Goal: Task Accomplishment & Management: Use online tool/utility

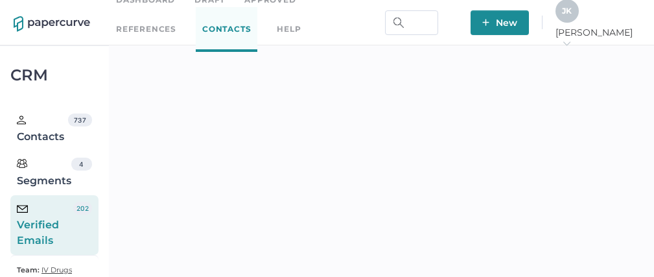
click at [572, 14] on span "J K" at bounding box center [567, 11] width 10 height 10
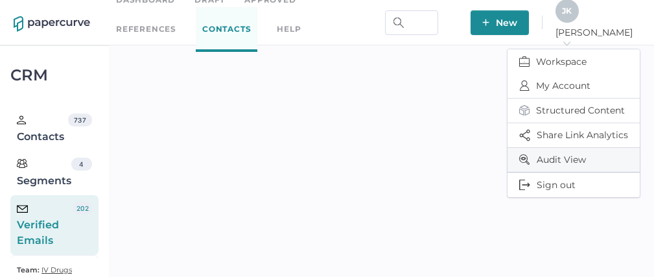
click at [544, 153] on span "Audit View" at bounding box center [573, 160] width 109 height 24
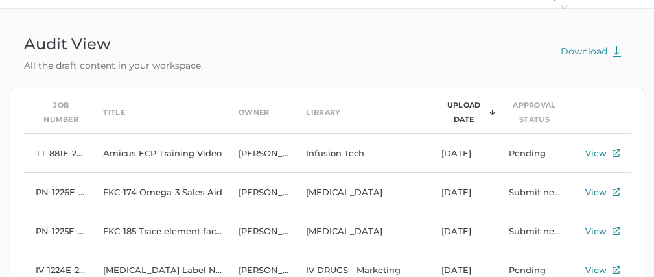
scroll to position [35, 0]
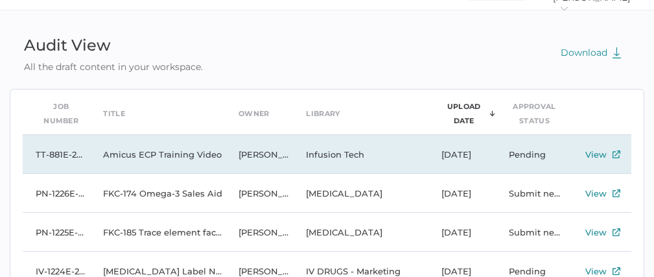
click at [339, 155] on td "Infusion Tech" at bounding box center [360, 154] width 135 height 39
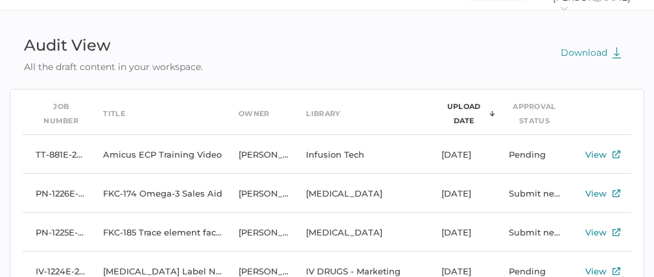
scroll to position [0, 0]
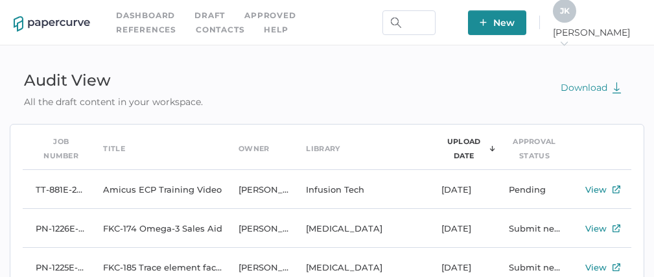
click at [276, 20] on link "Approved" at bounding box center [269, 15] width 51 height 14
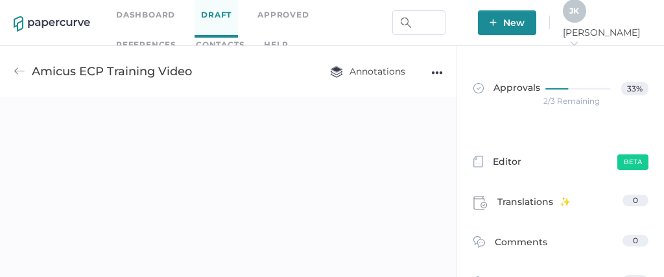
scroll to position [6, 0]
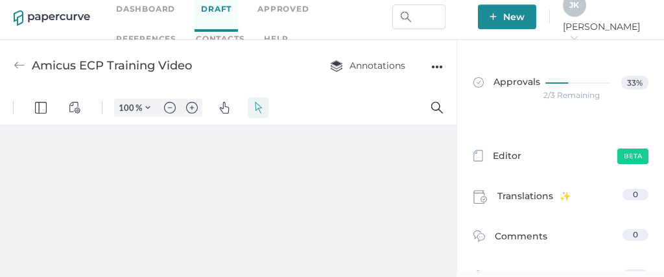
type input "72"
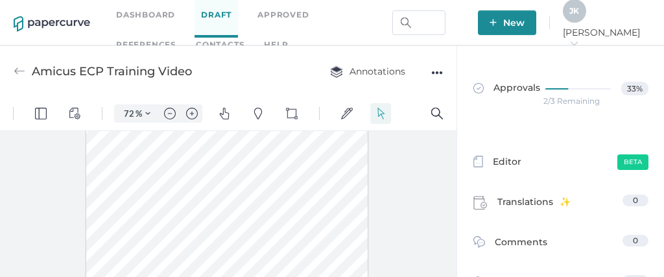
scroll to position [0, 0]
click at [182, 194] on span at bounding box center [177, 197] width 117 height 6
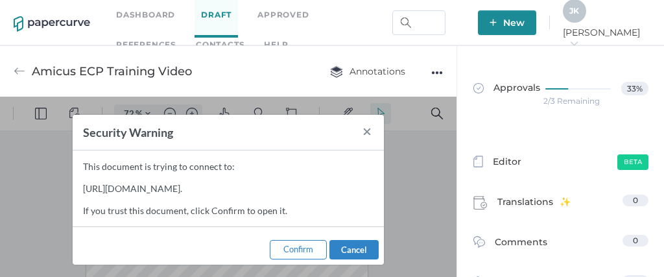
scroll to position [18, 0]
click at [295, 254] on span "Confirm" at bounding box center [298, 249] width 30 height 10
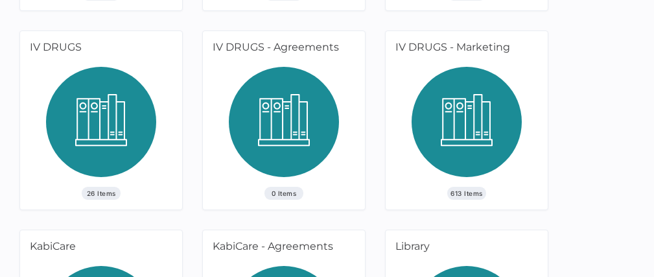
scroll to position [461, 0]
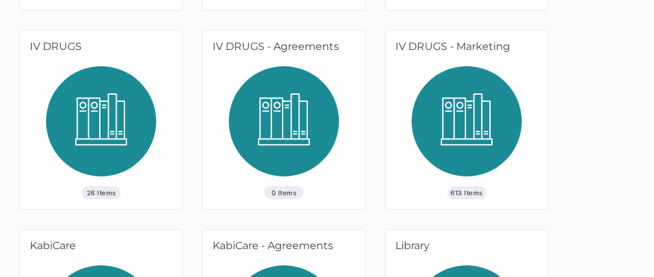
click at [465, 148] on img at bounding box center [467, 126] width 110 height 120
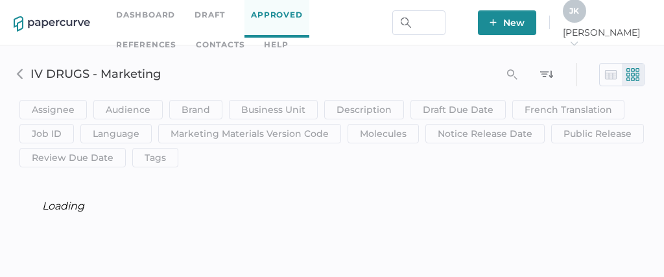
click at [548, 75] on img at bounding box center [546, 73] width 13 height 13
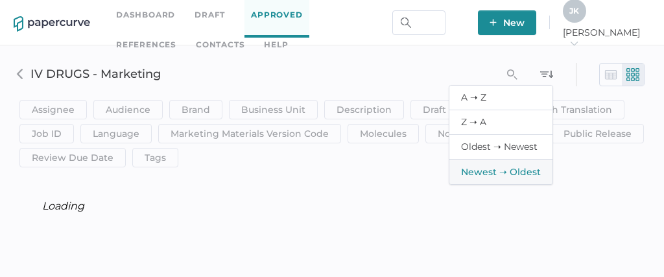
click at [501, 170] on span "Newest ➝ Oldest" at bounding box center [501, 172] width 80 height 12
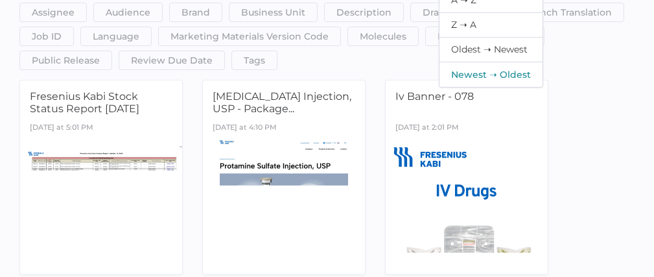
scroll to position [96, 0]
